Goal: Task Accomplishment & Management: Complete application form

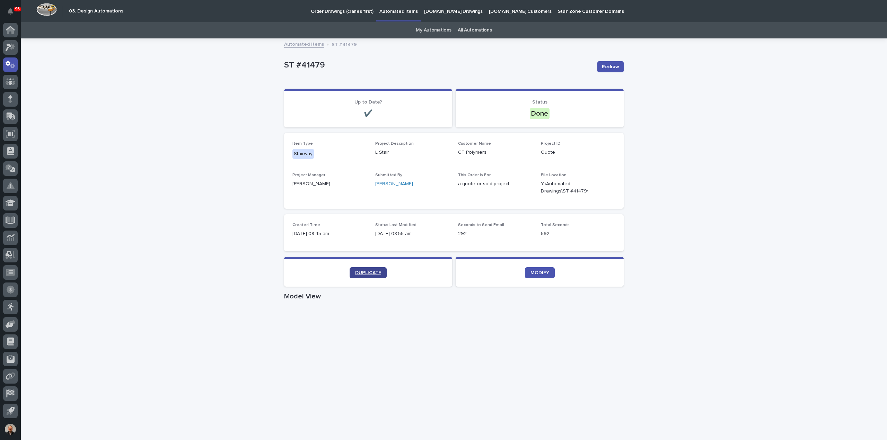
click at [360, 271] on span "DUPLICATE" at bounding box center [368, 273] width 26 height 5
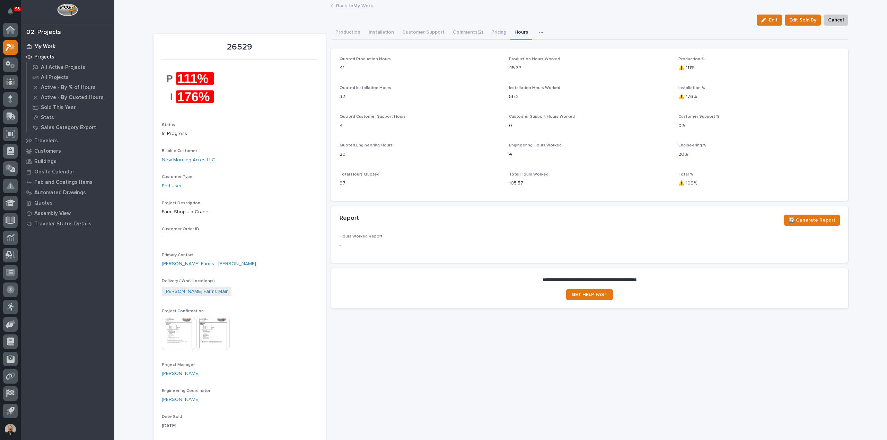
click at [46, 46] on p "My Work" at bounding box center [44, 47] width 21 height 6
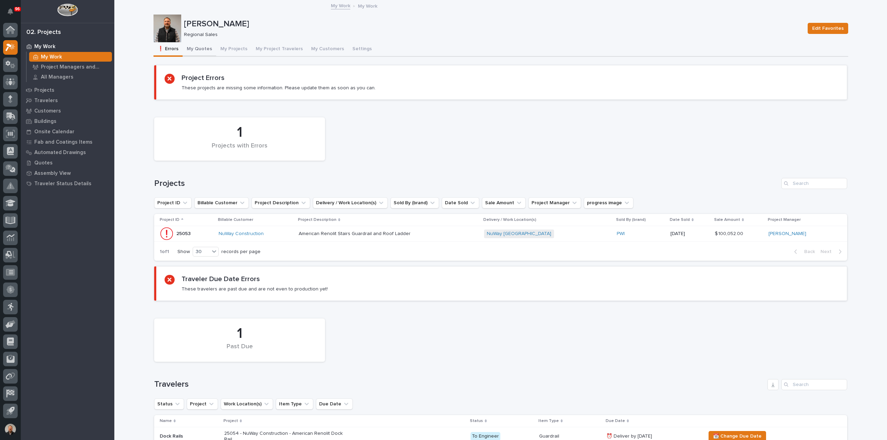
click at [201, 49] on button "My Quotes" at bounding box center [200, 49] width 34 height 15
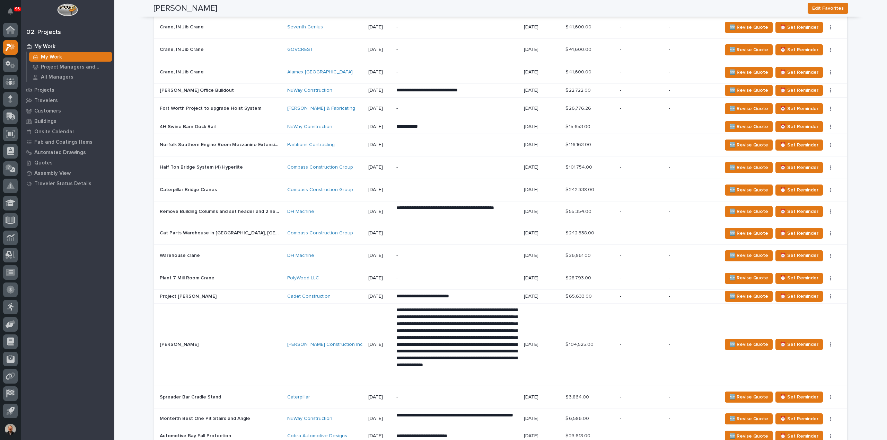
scroll to position [208, 0]
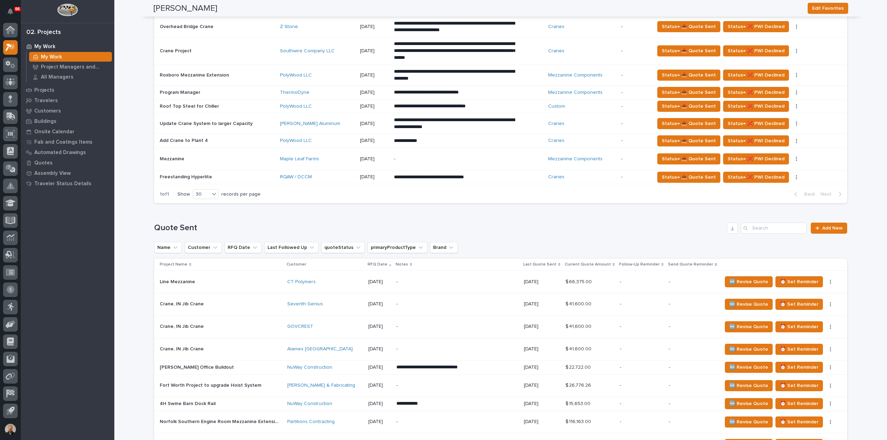
click at [178, 281] on p "Line Mezzanine" at bounding box center [178, 281] width 37 height 7
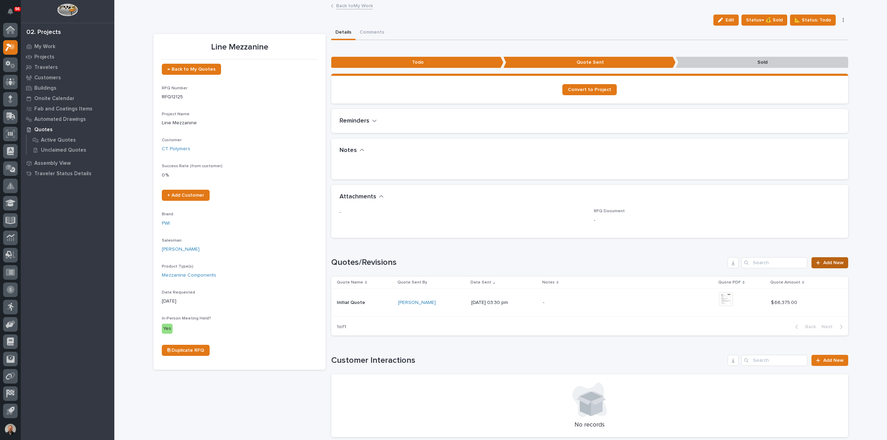
click at [829, 260] on link "Add New" at bounding box center [830, 262] width 36 height 11
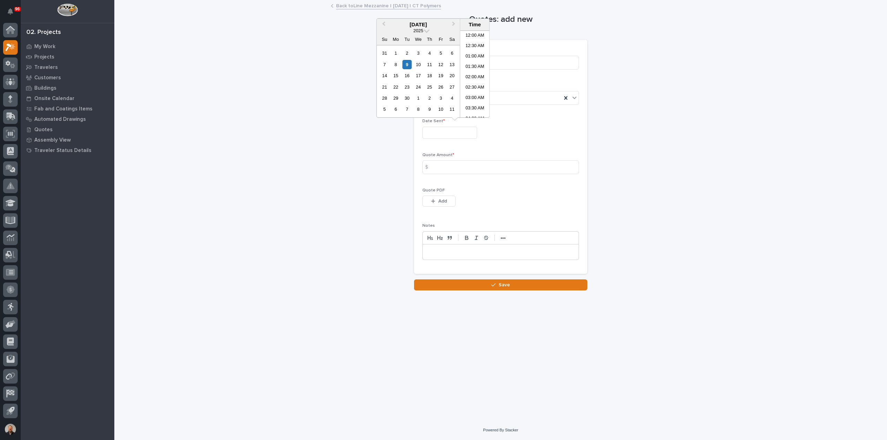
click at [438, 130] on input "text" at bounding box center [449, 133] width 55 height 12
click at [472, 81] on li "08:00 AM" at bounding box center [474, 84] width 29 height 10
type input "**********"
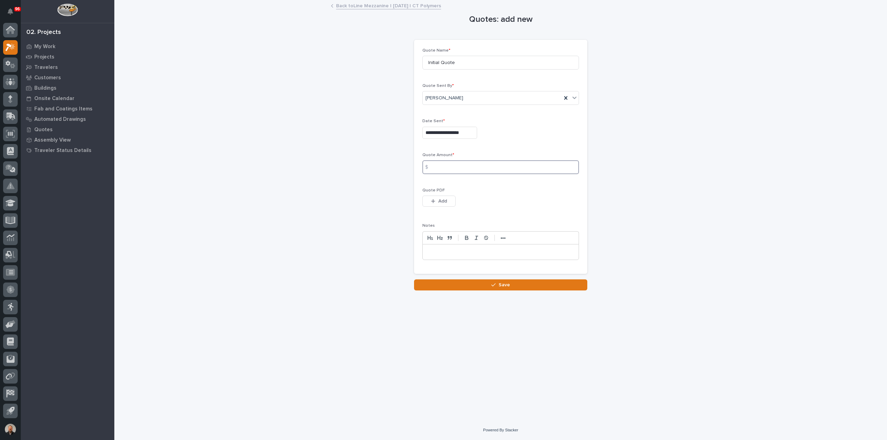
click at [438, 166] on input at bounding box center [500, 167] width 157 height 14
type input "59967"
click at [434, 200] on icon "button" at bounding box center [433, 201] width 4 height 5
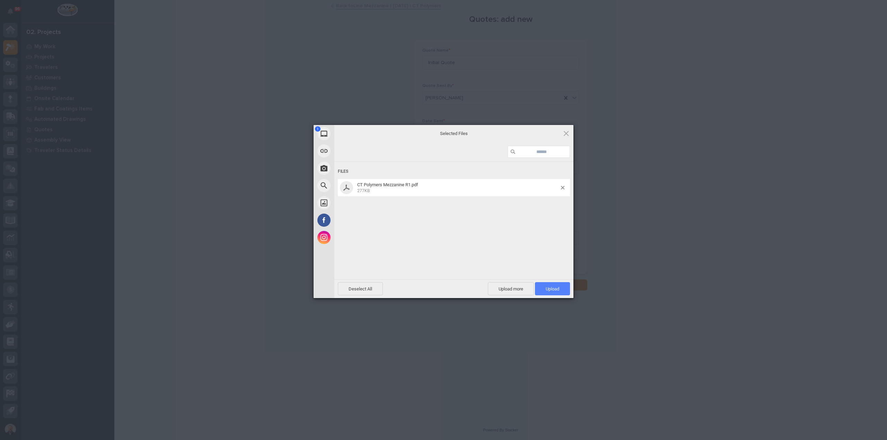
click at [557, 288] on span "Upload 1" at bounding box center [553, 289] width 14 height 5
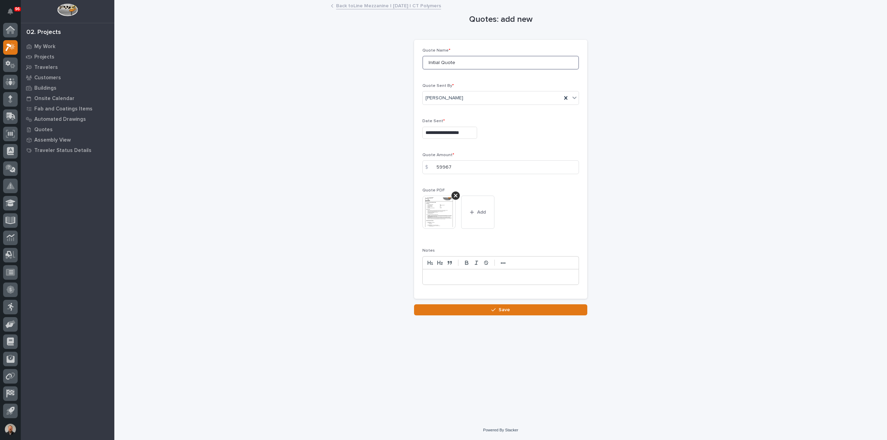
drag, startPoint x: 456, startPoint y: 62, endPoint x: 422, endPoint y: 61, distance: 34.7
click at [422, 61] on div "**********" at bounding box center [500, 169] width 173 height 259
type input "R1"
click at [492, 308] on icon "button" at bounding box center [493, 310] width 4 height 5
